Goal: Task Accomplishment & Management: Use online tool/utility

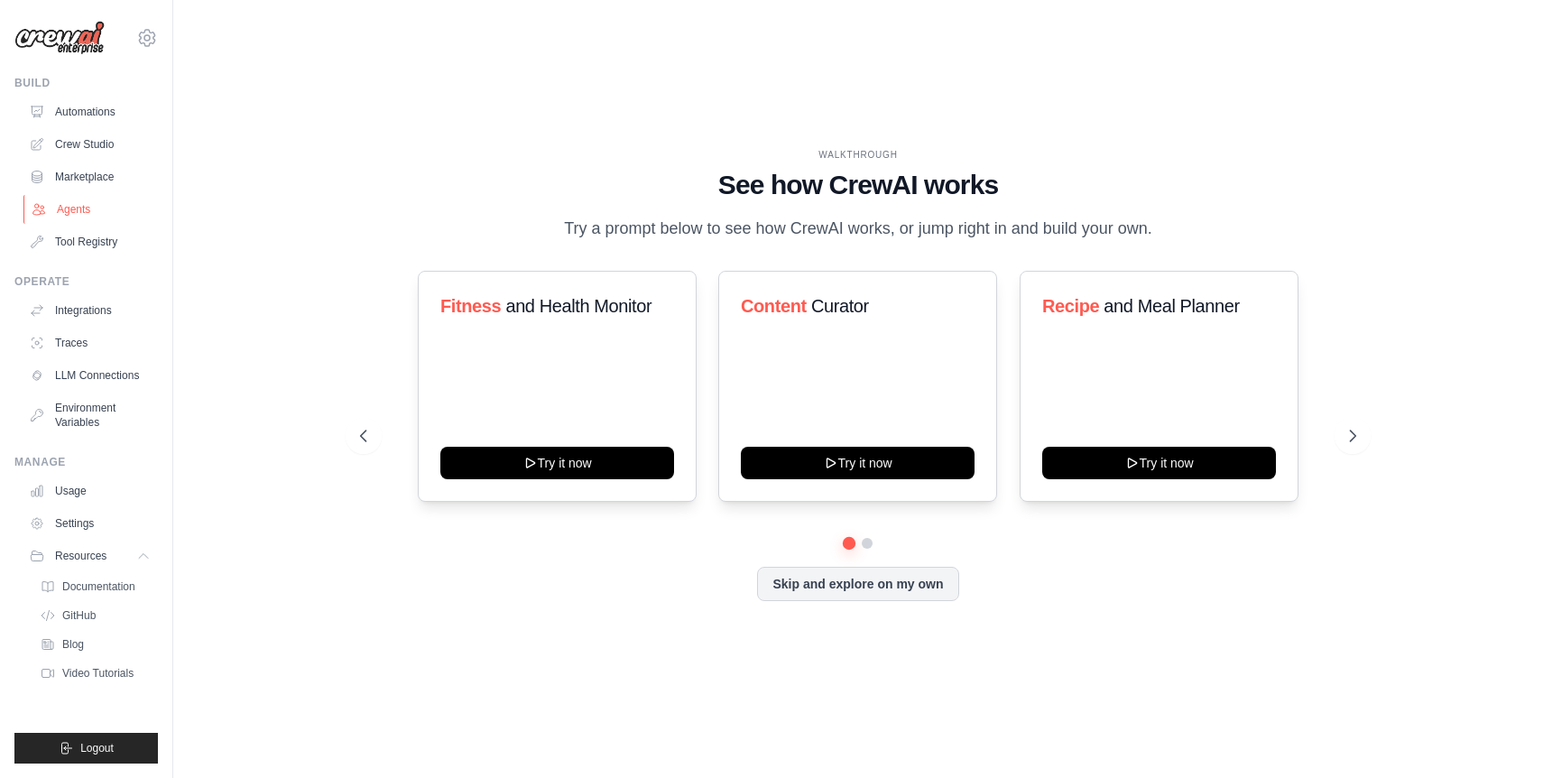
click at [77, 213] on link "Agents" at bounding box center [91, 209] width 136 height 29
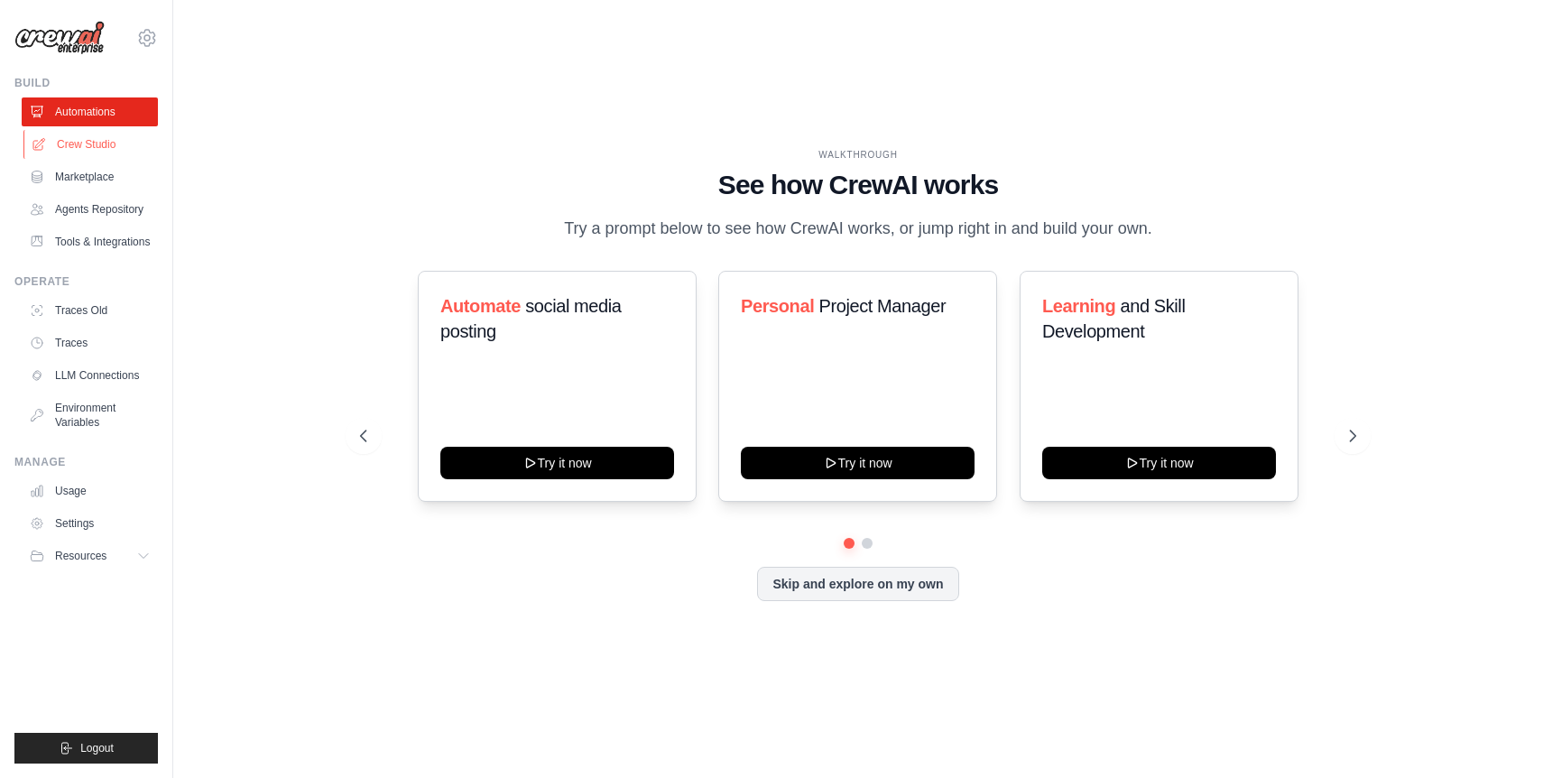
click at [97, 149] on link "Crew Studio" at bounding box center [91, 144] width 136 height 29
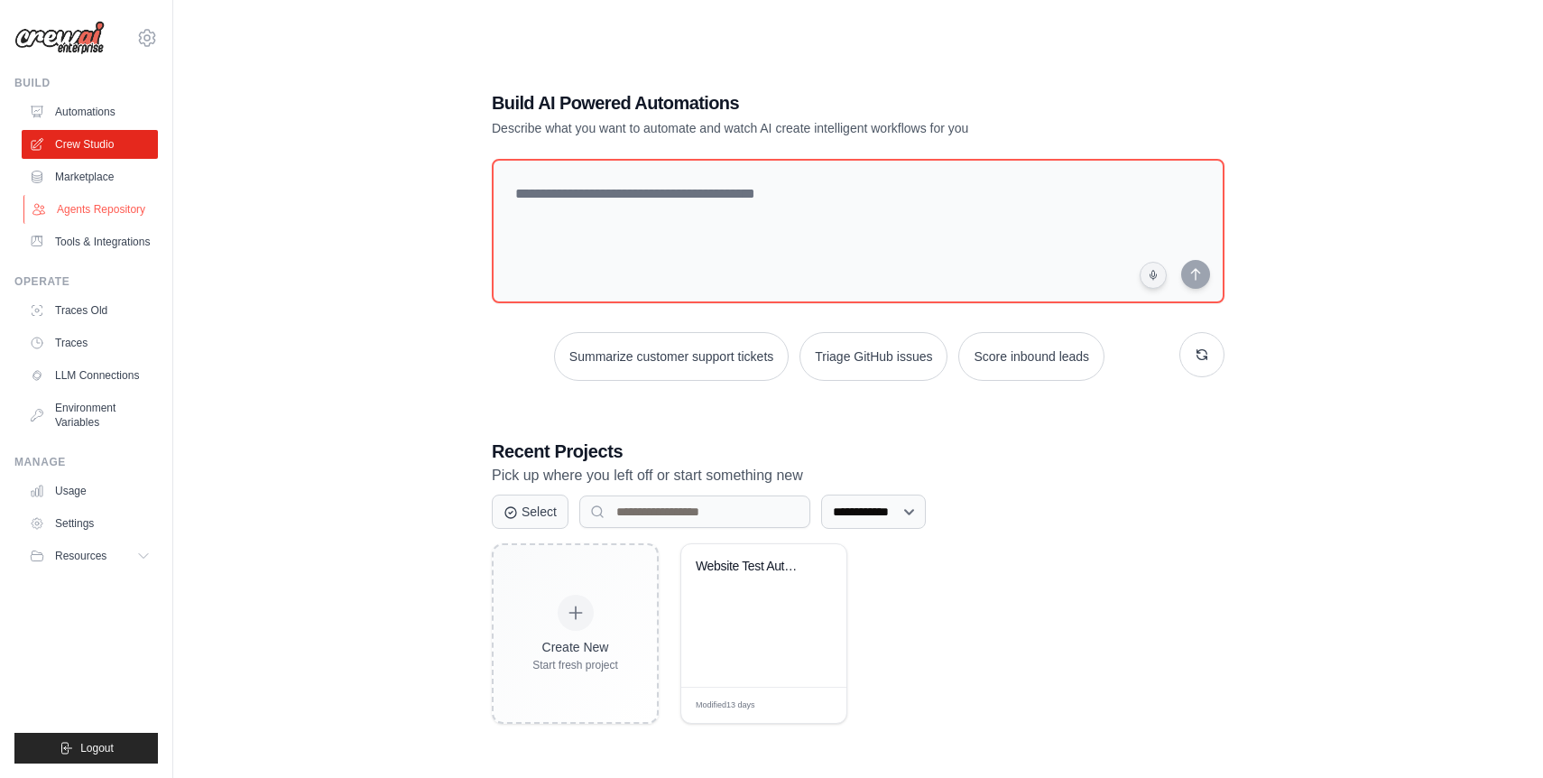
click at [107, 208] on link "Agents Repository" at bounding box center [91, 209] width 136 height 29
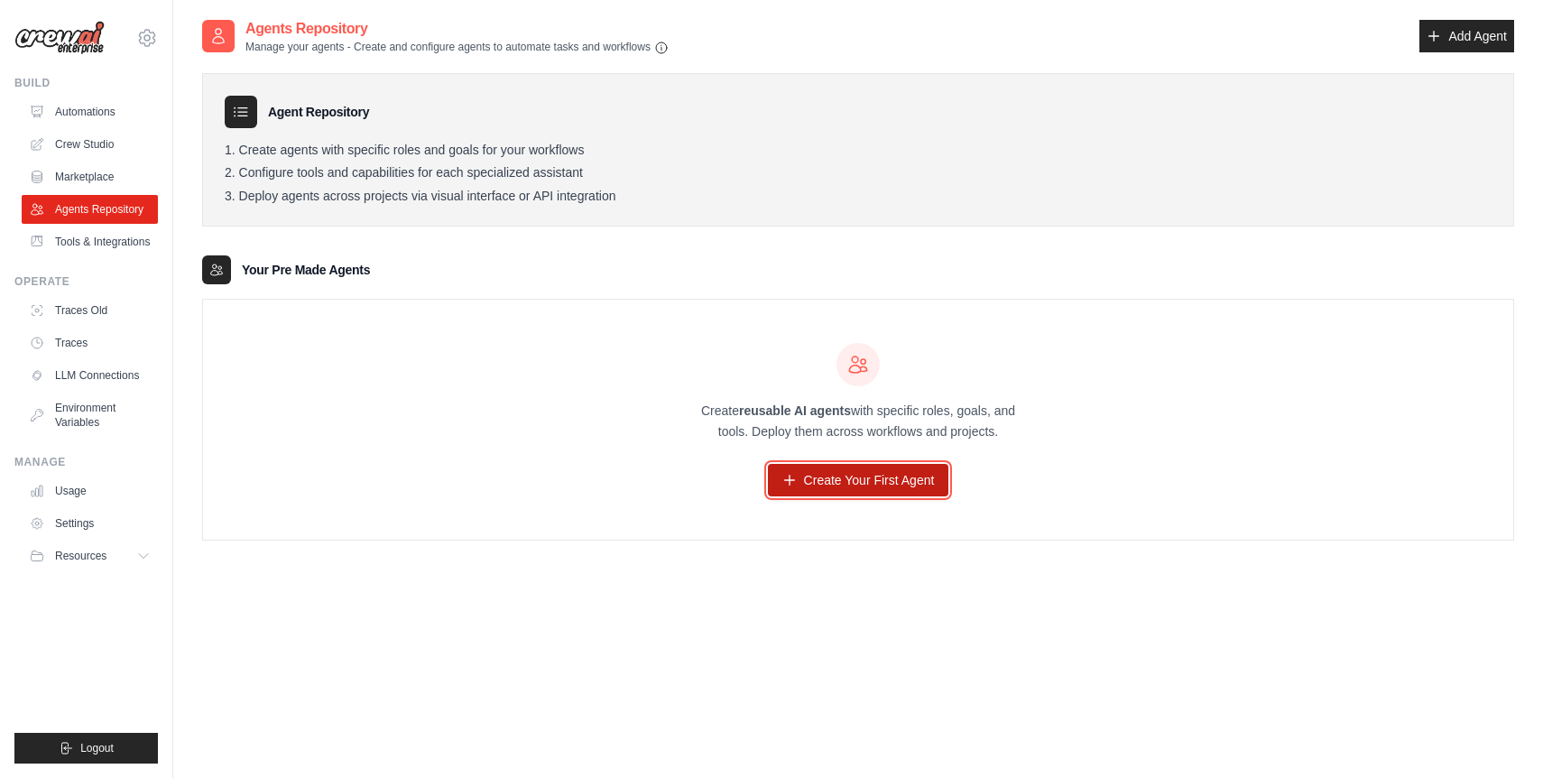
click at [880, 490] on link "Create Your First Agent" at bounding box center [858, 480] width 181 height 32
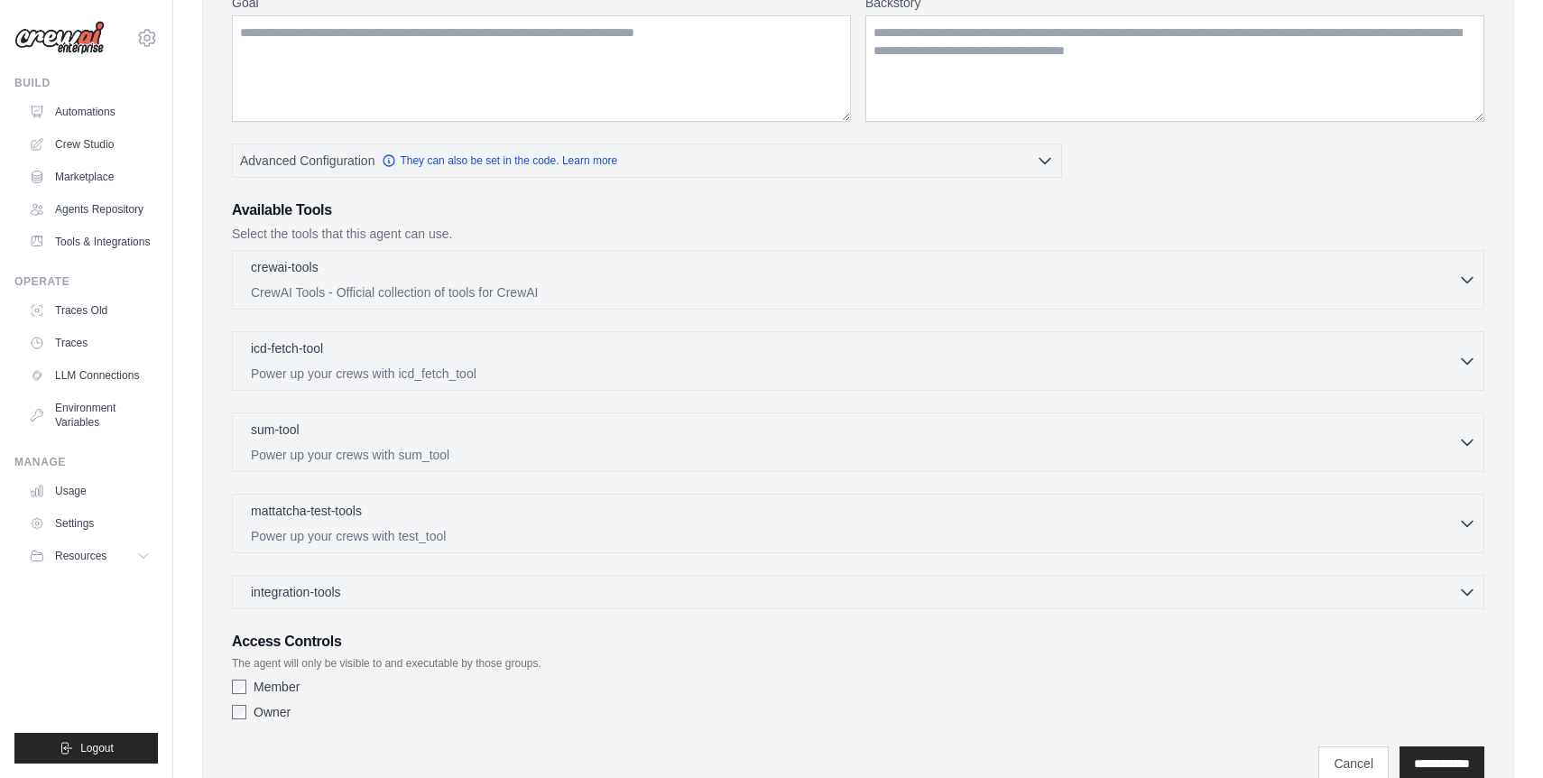
scroll to position [328, 0]
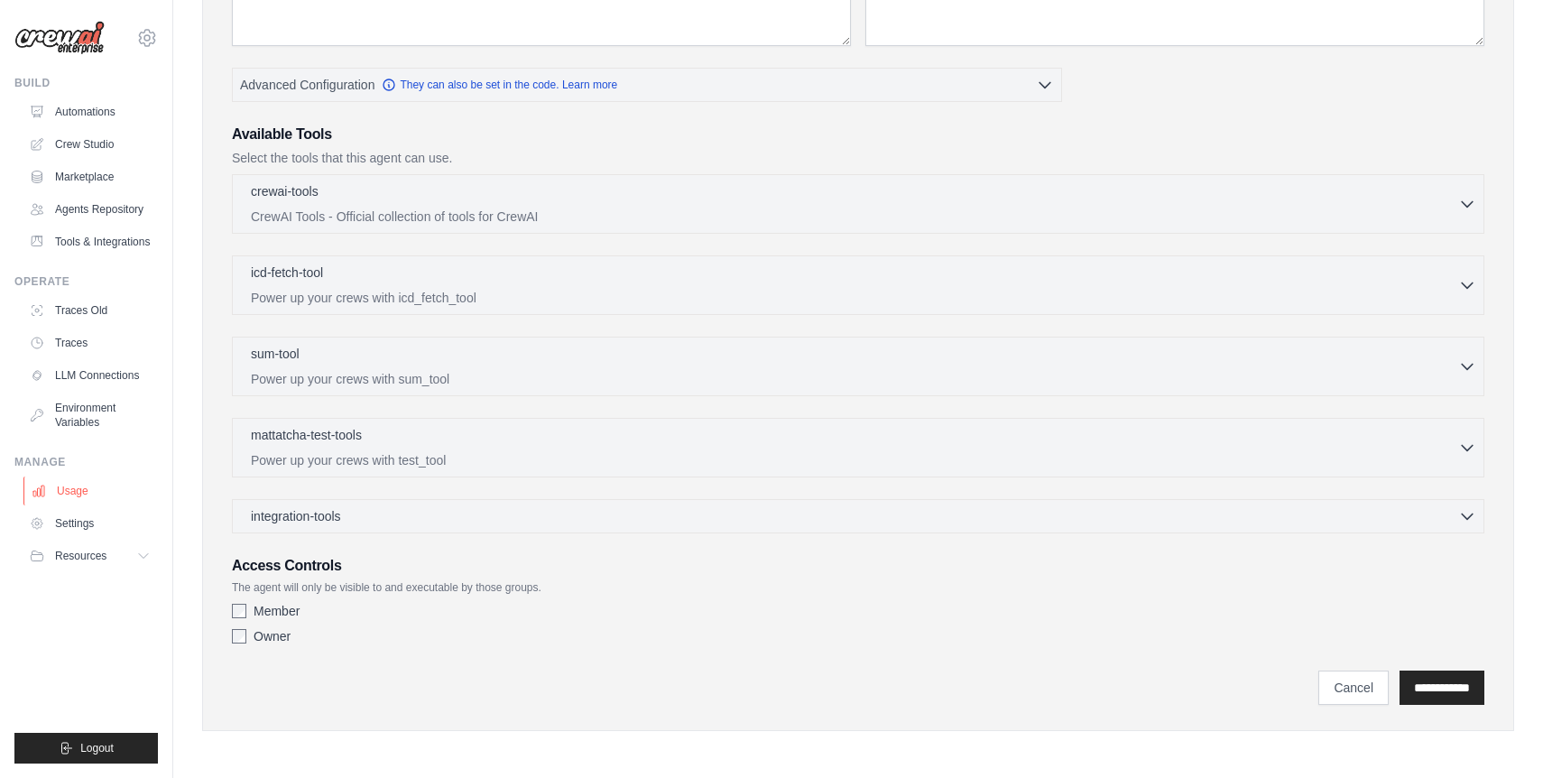
click at [90, 493] on link "Usage" at bounding box center [91, 491] width 136 height 29
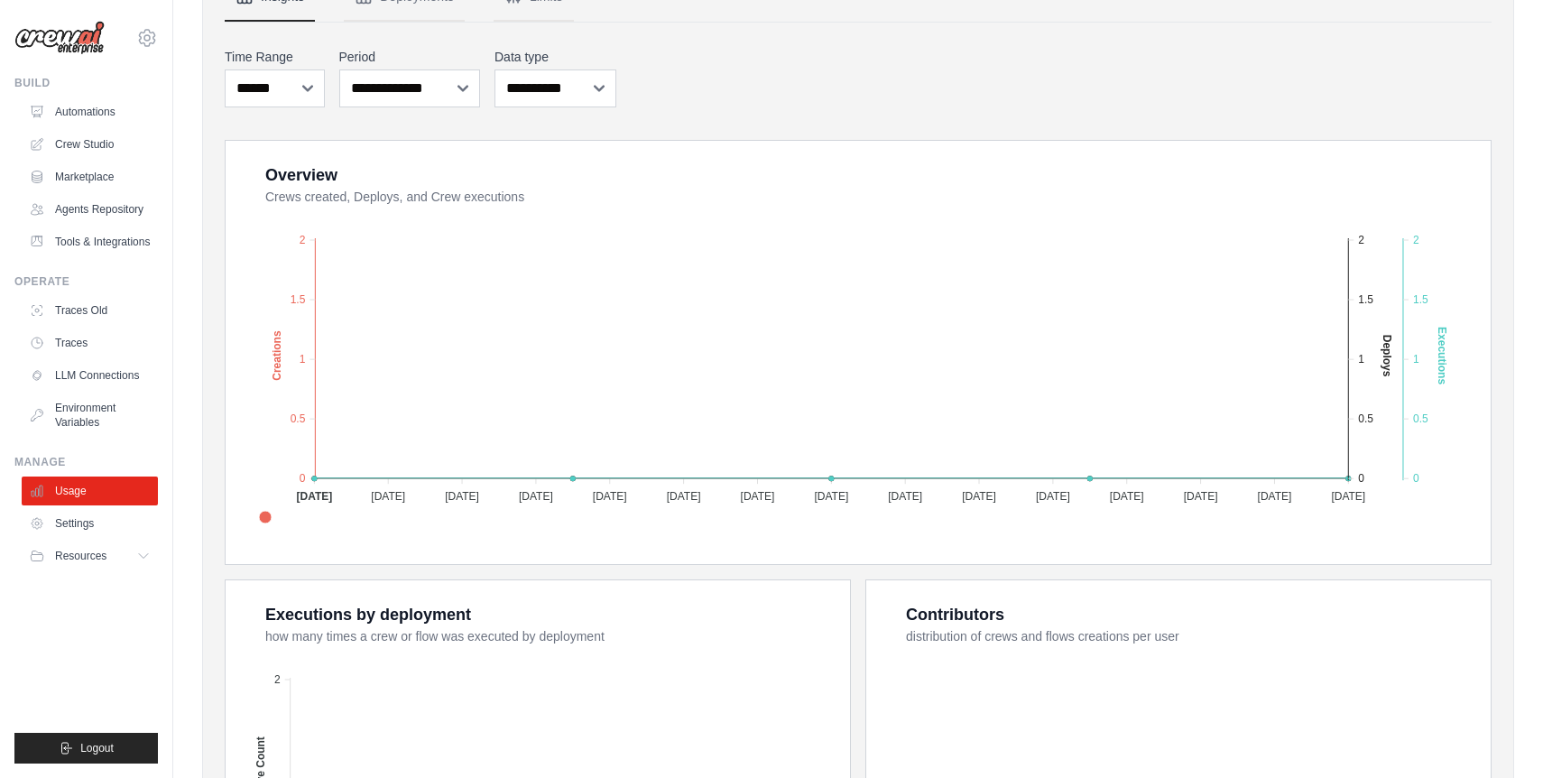
scroll to position [218, 0]
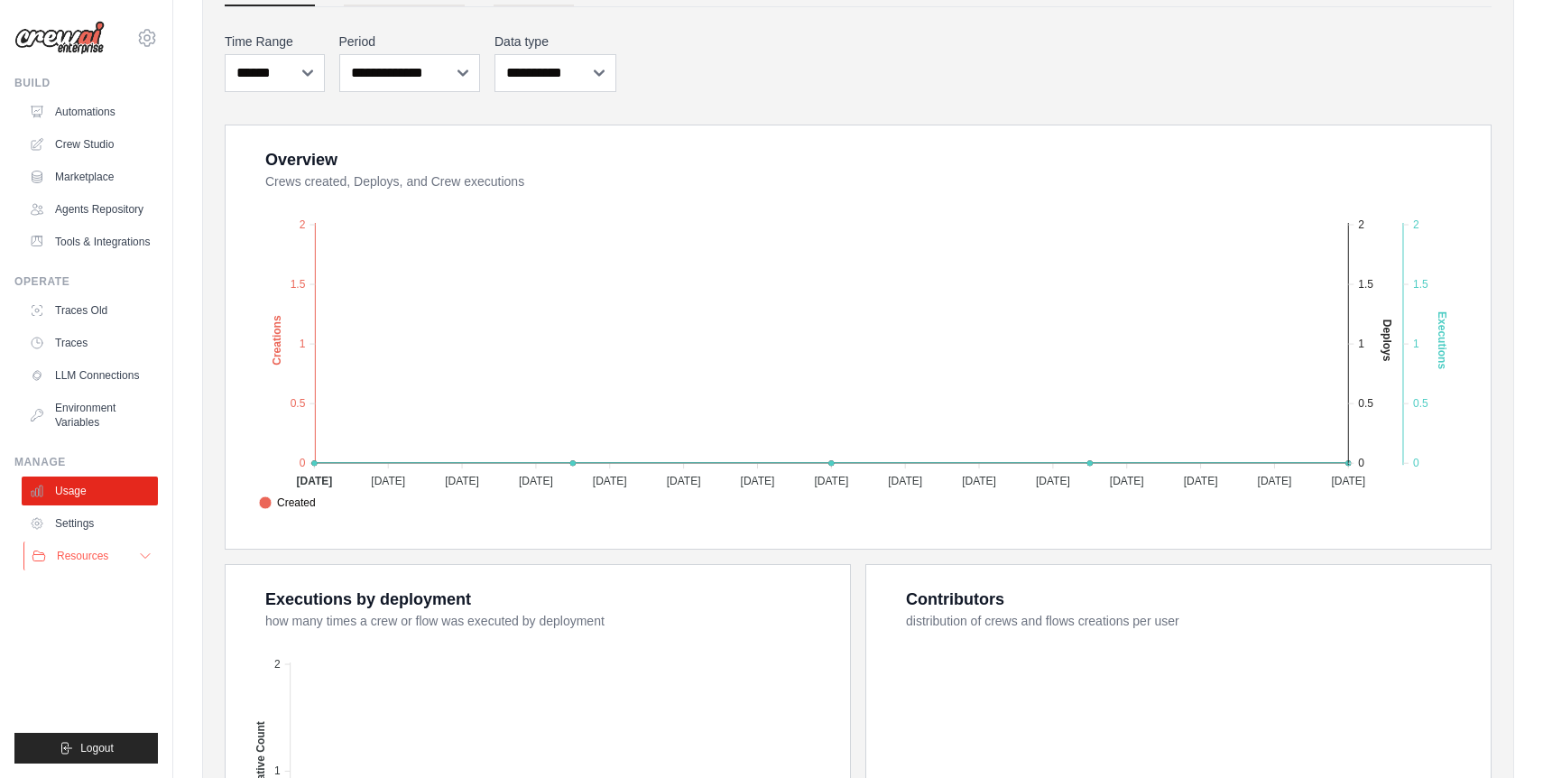
click at [98, 555] on span "Resources" at bounding box center [82, 556] width 51 height 14
